Goal: Information Seeking & Learning: Learn about a topic

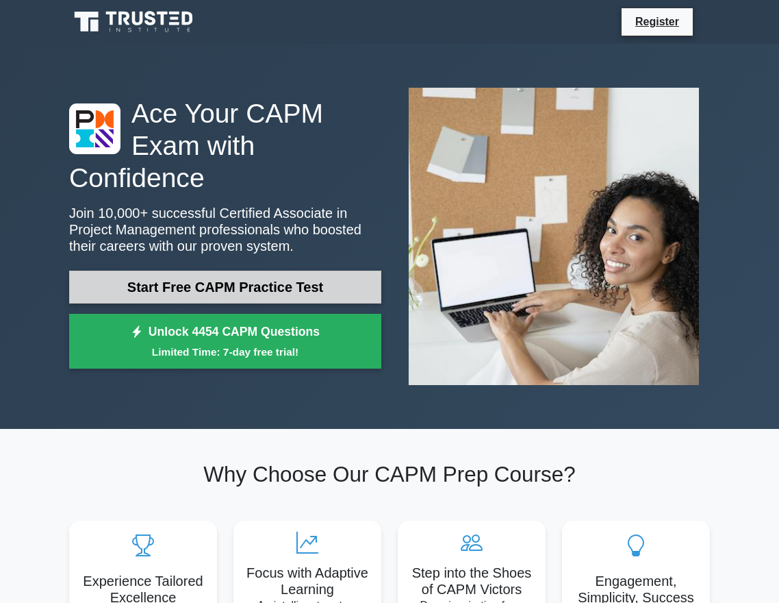
click at [257, 288] on link "Start Free CAPM Practice Test" at bounding box center [225, 286] width 312 height 33
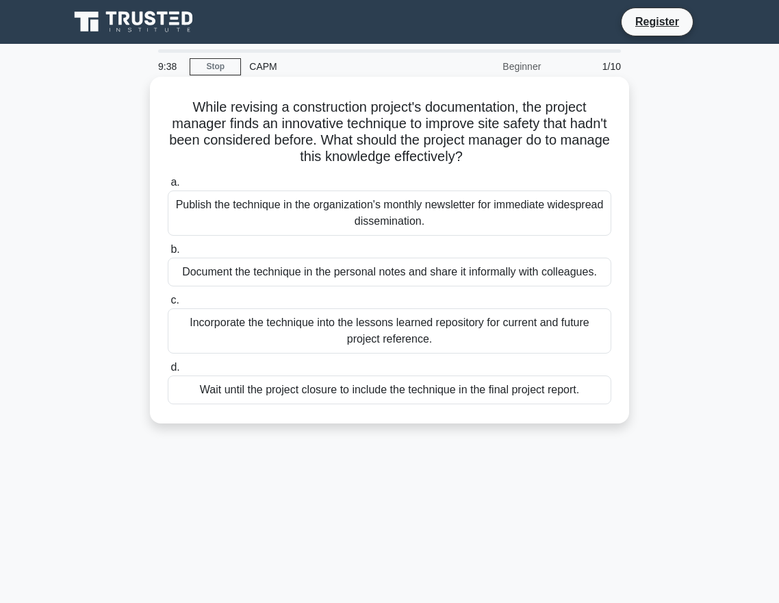
click at [269, 336] on div "Incorporate the technique into the lessons learned repository for current and f…" at bounding box center [390, 330] width 444 height 45
click at [168, 305] on input "c. Incorporate the technique into the lessons learned repository for current an…" at bounding box center [168, 300] width 0 height 9
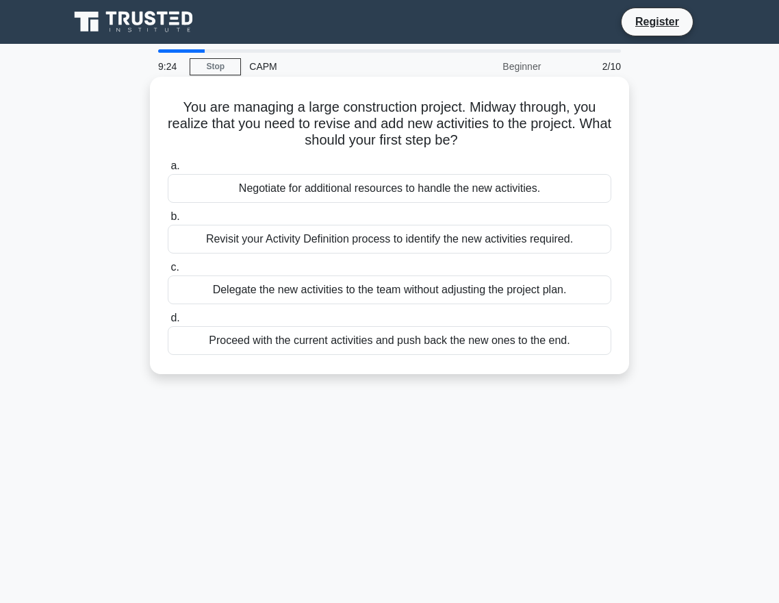
click at [314, 188] on div "Negotiate for additional resources to handle the new activities." at bounding box center [390, 188] width 444 height 29
click at [168, 171] on input "a. Negotiate for additional resources to handle the new activities." at bounding box center [168, 166] width 0 height 9
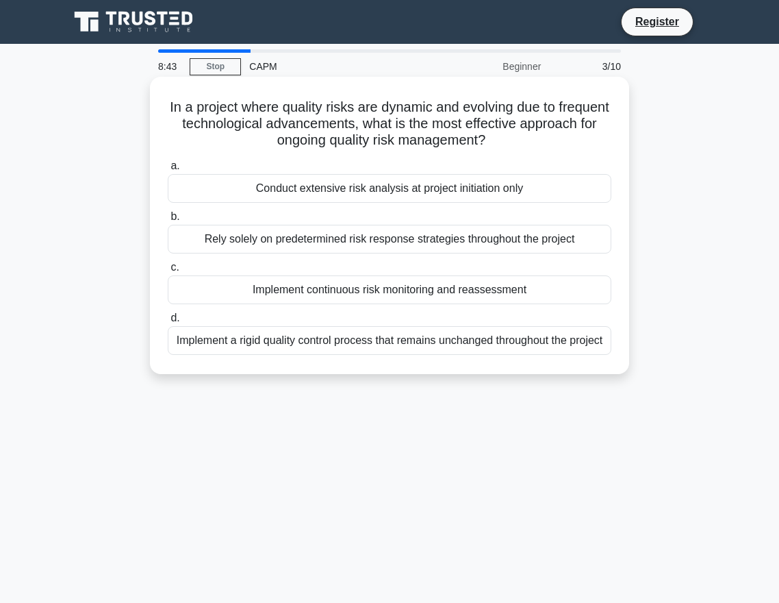
click at [334, 293] on div "Implement continuous risk monitoring and reassessment" at bounding box center [390, 289] width 444 height 29
click at [168, 272] on input "c. Implement continuous risk monitoring and reassessment" at bounding box center [168, 267] width 0 height 9
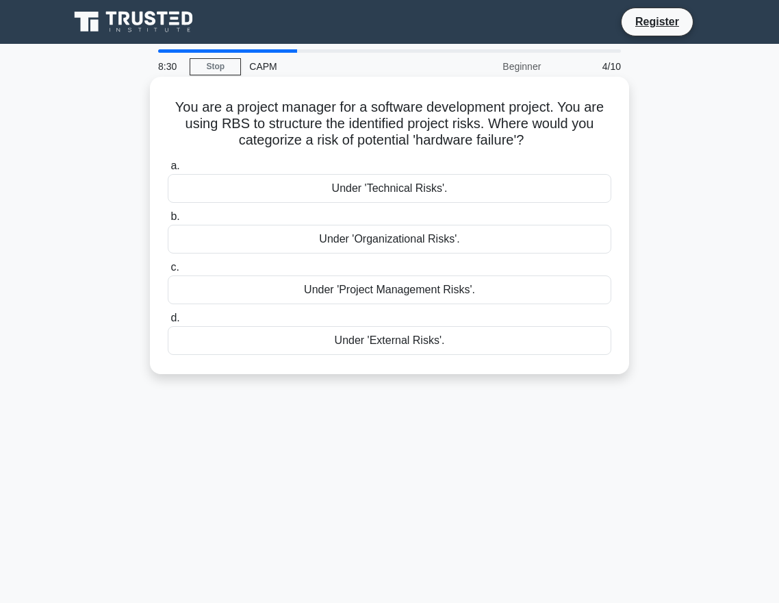
click at [408, 175] on div "Under 'Technical Risks'." at bounding box center [390, 188] width 444 height 29
click at [168, 171] on input "a. Under 'Technical Risks'." at bounding box center [168, 166] width 0 height 9
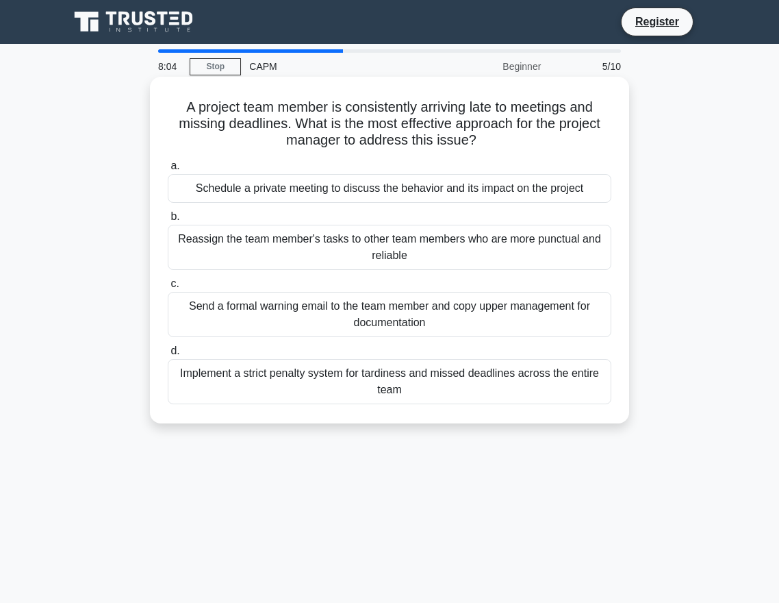
click at [394, 200] on div "Schedule a private meeting to discuss the behavior and its impact on the project" at bounding box center [390, 188] width 444 height 29
click at [168, 171] on input "a. Schedule a private meeting to discuss the behavior and its impact on the pro…" at bounding box center [168, 166] width 0 height 9
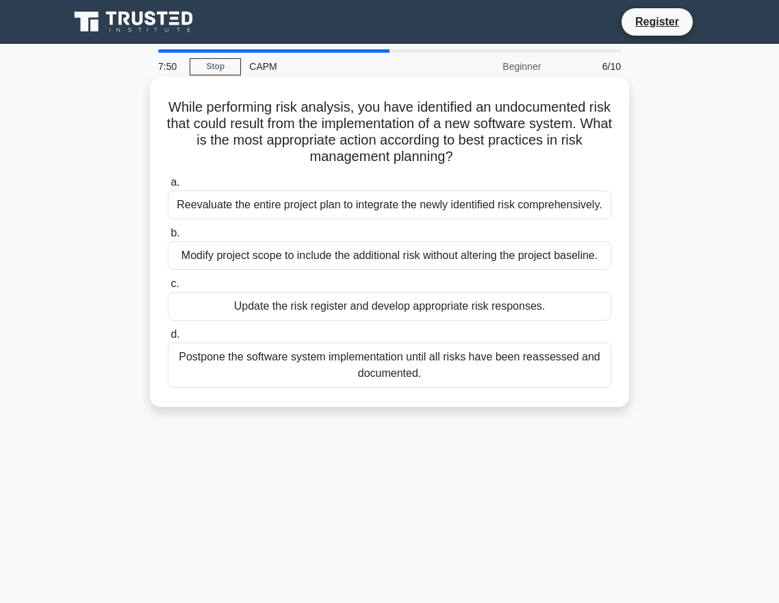
click at [336, 263] on div "Modify project scope to include the additional risk without altering the projec…" at bounding box center [390, 255] width 444 height 29
click at [168, 238] on input "b. Modify project scope to include the additional risk without altering the pro…" at bounding box center [168, 233] width 0 height 9
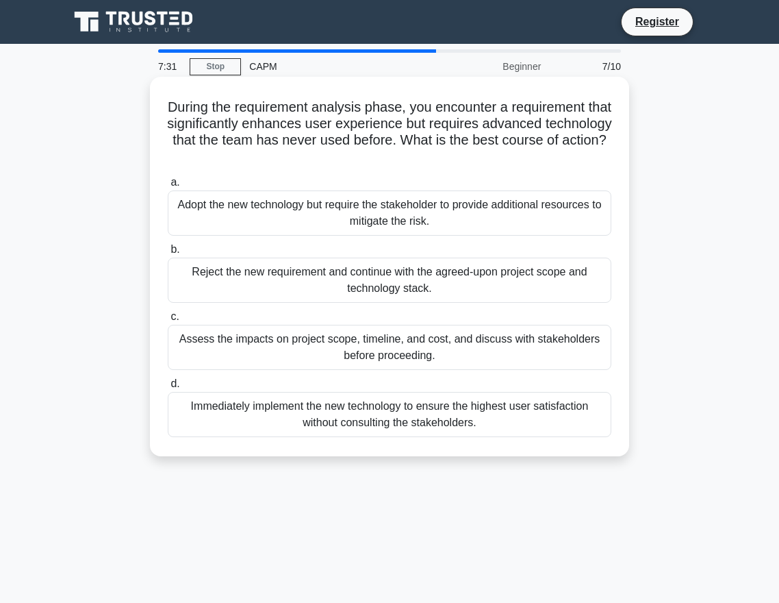
click at [283, 338] on div "Assess the impacts on project scope, timeline, and cost, and discuss with stake…" at bounding box center [390, 347] width 444 height 45
click at [168, 321] on input "c. Assess the impacts on project scope, timeline, and cost, and discuss with st…" at bounding box center [168, 316] width 0 height 9
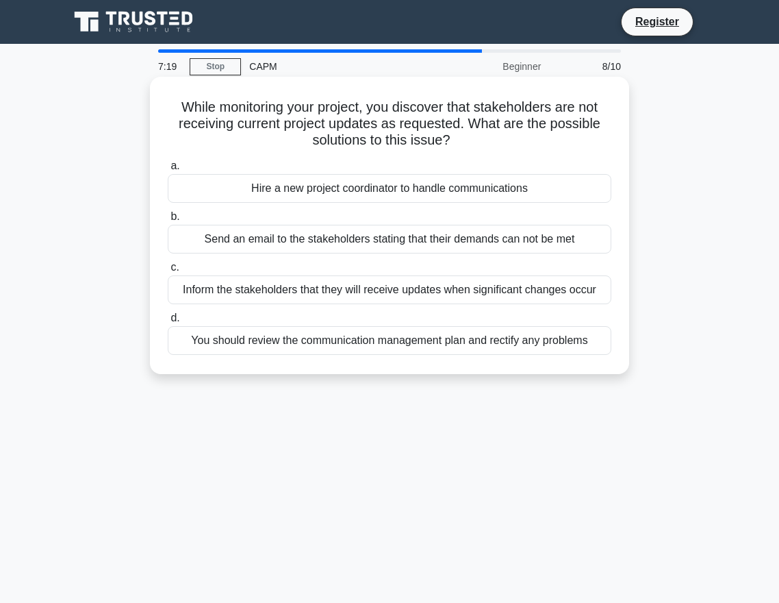
click at [306, 191] on div "Hire a new project coordinator to handle communications" at bounding box center [390, 188] width 444 height 29
click at [168, 171] on input "a. Hire a new project coordinator to handle communications" at bounding box center [168, 166] width 0 height 9
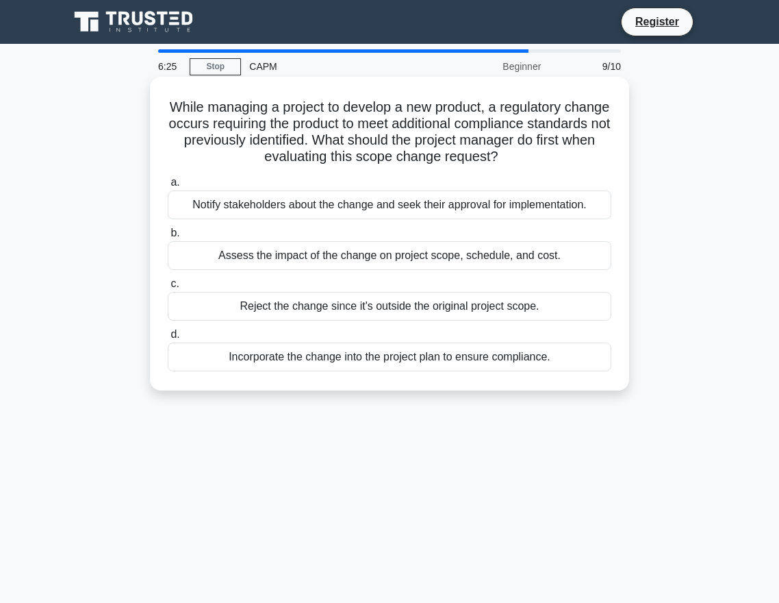
click at [330, 260] on div "Assess the impact of the change on project scope, schedule, and cost." at bounding box center [390, 255] width 444 height 29
click at [168, 238] on input "b. Assess the impact of the change on project scope, schedule, and cost." at bounding box center [168, 233] width 0 height 9
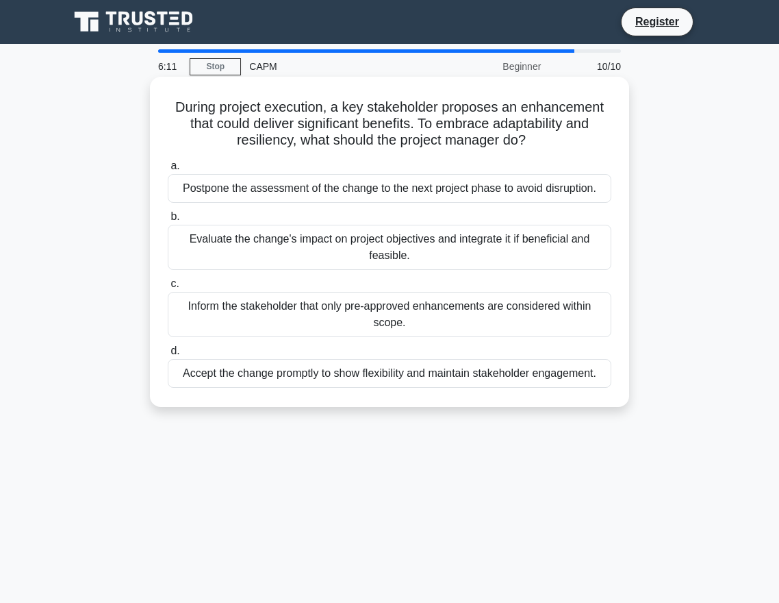
click at [431, 263] on div "Evaluate the change's impact on project objectives and integrate it if benefici…" at bounding box center [390, 247] width 444 height 45
click at [168, 221] on input "b. Evaluate the change's impact on project objectives and integrate it if benef…" at bounding box center [168, 216] width 0 height 9
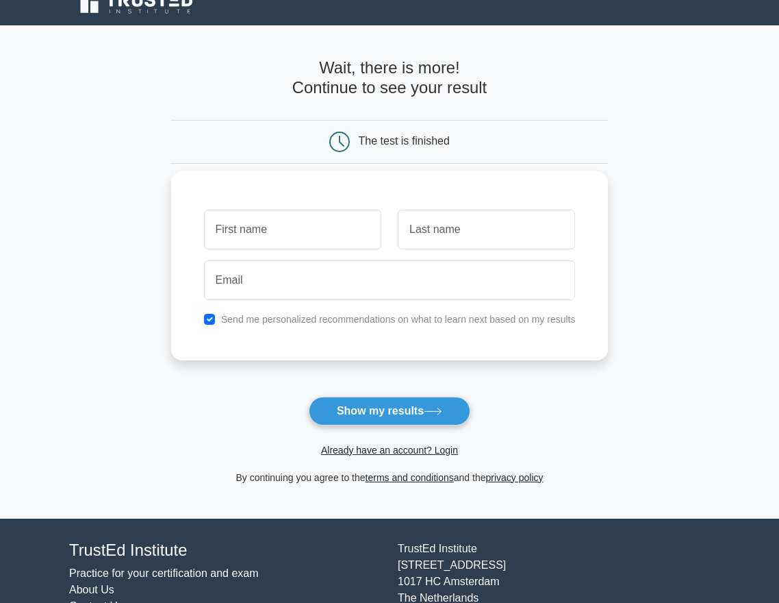
scroll to position [20, 0]
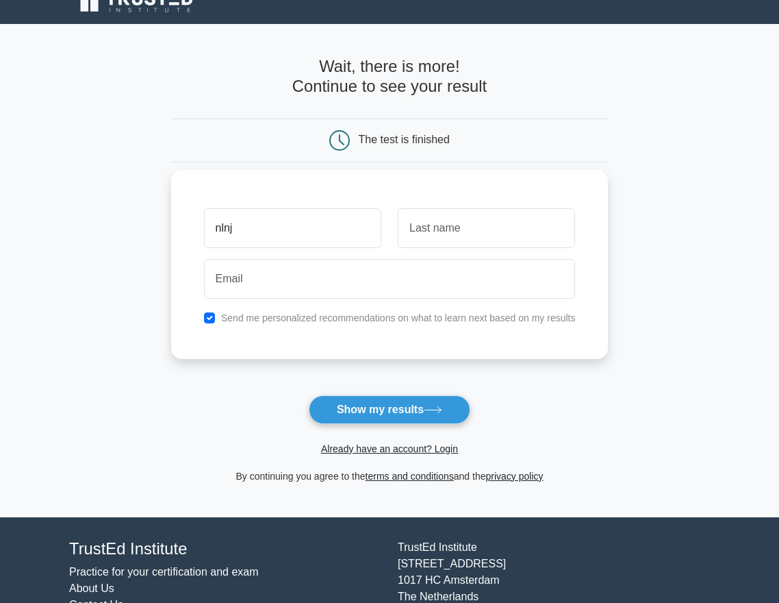
type input "nlnj"
type input "saj"
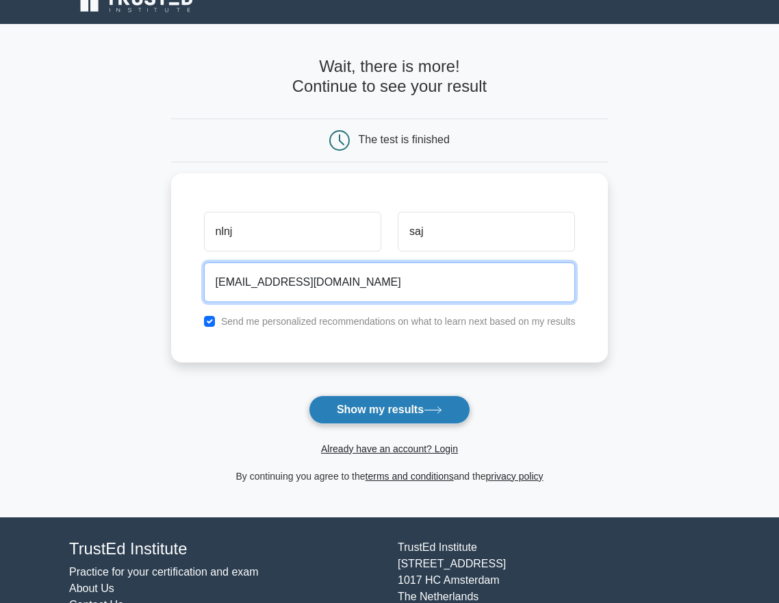
type input "whdjhjh@gmail.com"
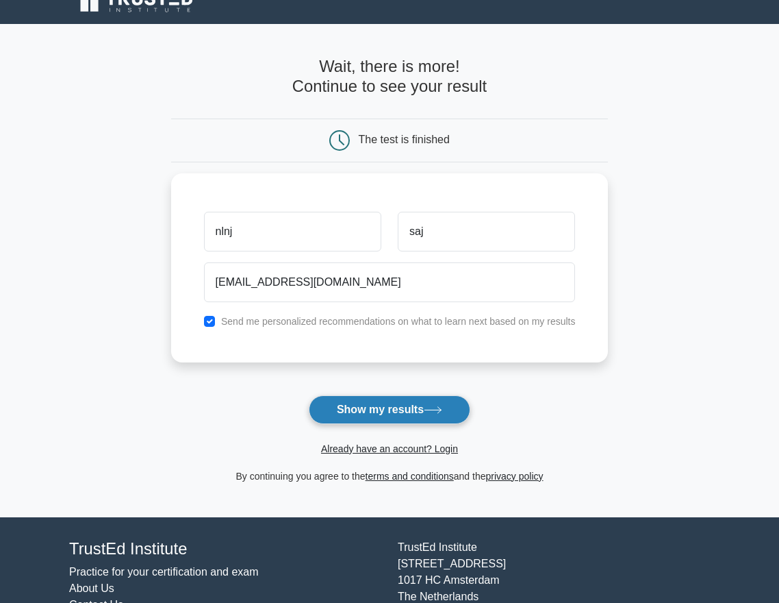
click at [392, 409] on button "Show my results" at bounding box center [390, 409] width 162 height 29
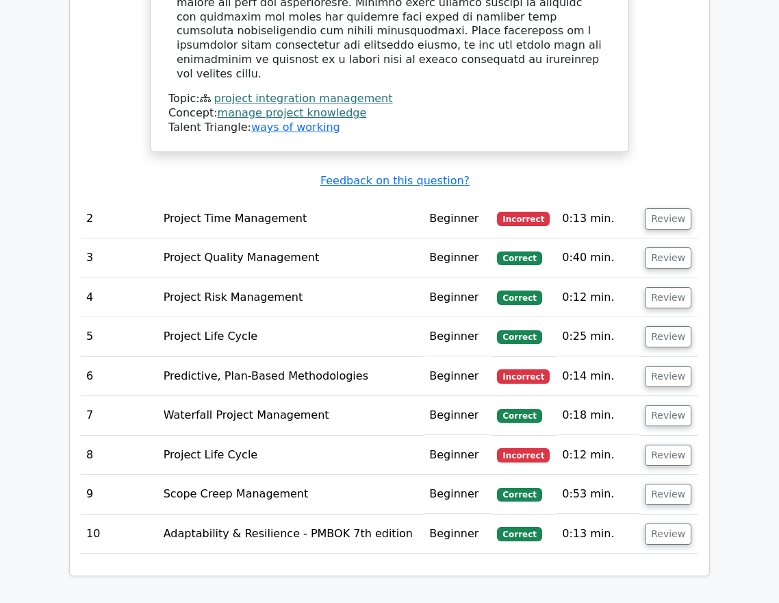
scroll to position [1834, 0]
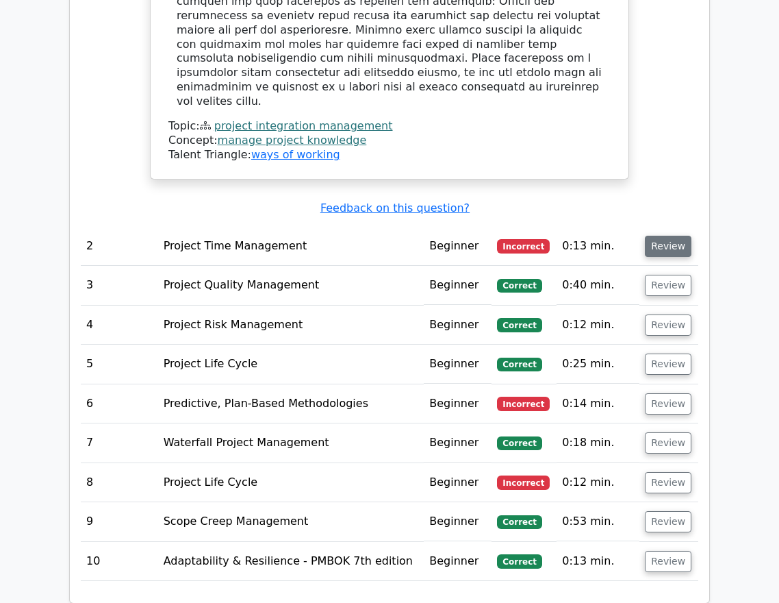
click at [670, 236] on button "Review" at bounding box center [668, 246] width 47 height 21
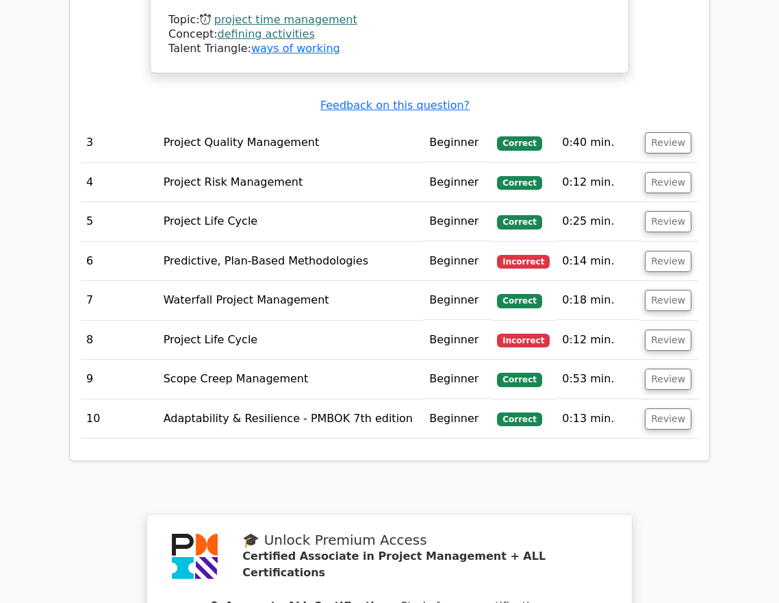
scroll to position [2782, 0]
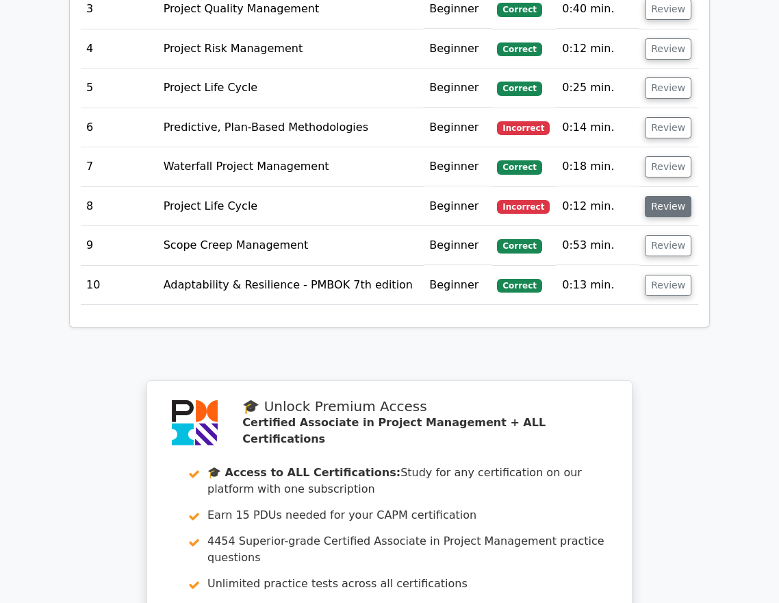
click at [666, 196] on button "Review" at bounding box center [668, 206] width 47 height 21
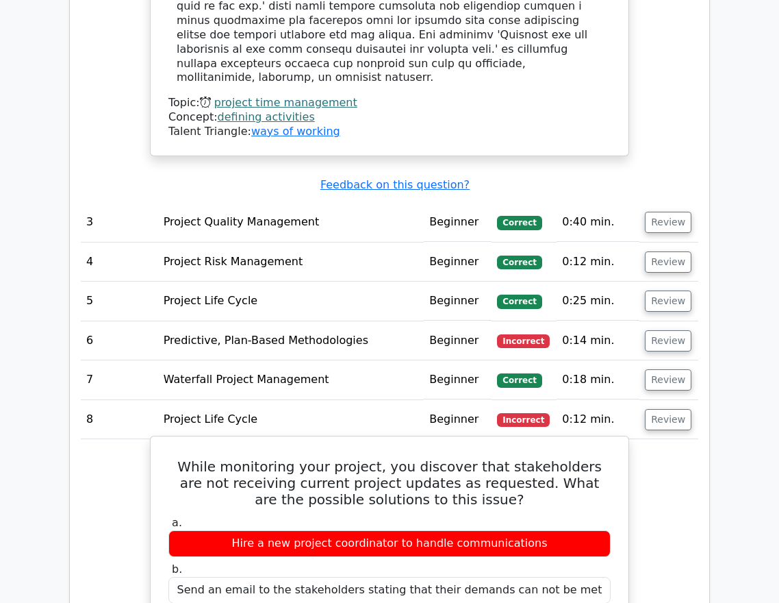
scroll to position [2553, 0]
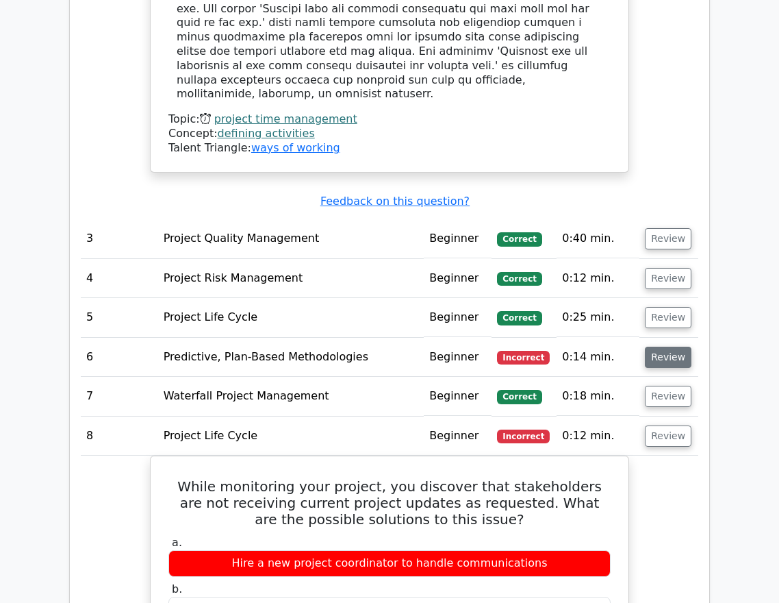
click at [653, 346] on button "Review" at bounding box center [668, 356] width 47 height 21
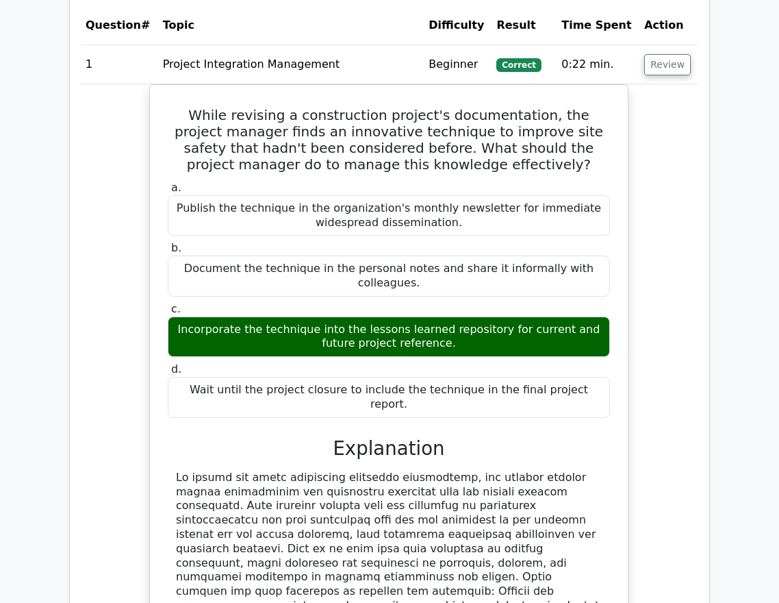
scroll to position [1236, 0]
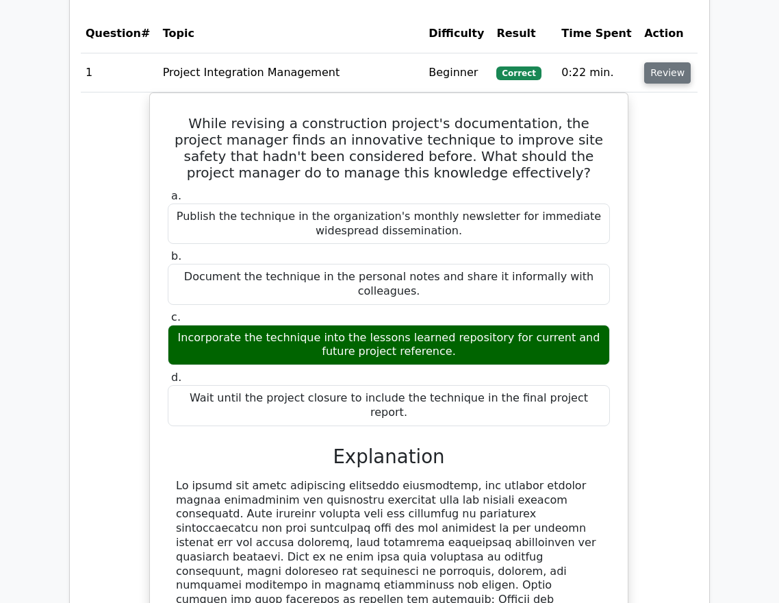
click at [657, 79] on button "Review" at bounding box center [667, 72] width 47 height 21
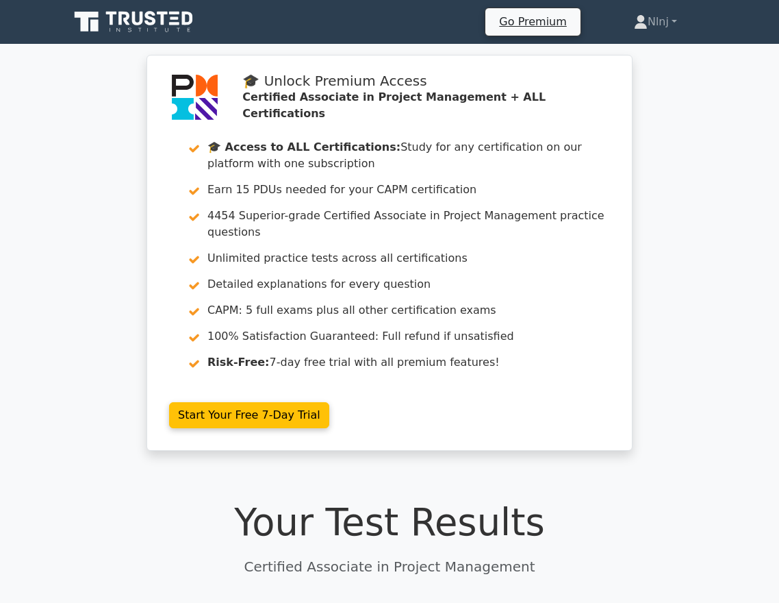
scroll to position [0, 0]
